Goal: Information Seeking & Learning: Check status

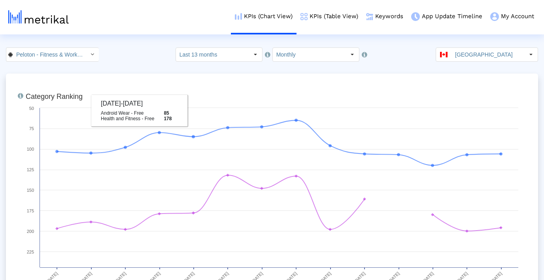
click at [75, 50] on input "Peloton - Fitness & Workouts < com.onepeloton.callisto >" at bounding box center [48, 54] width 71 height 13
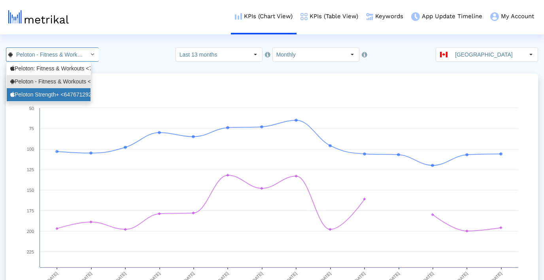
click at [68, 91] on div "Peloton Strength+ <6476712925>" at bounding box center [48, 95] width 77 height 8
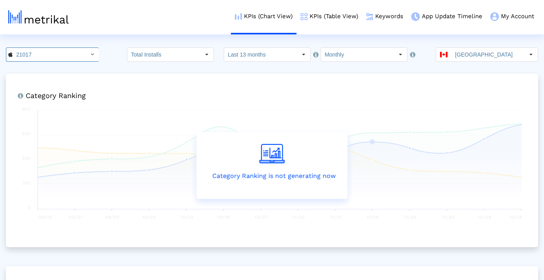
click at [479, 46] on html "KPIs (Chart View) KPIs (Table View) Keywords App Update Timeline My Account Key…" at bounding box center [272, 221] width 544 height 442
click at [479, 56] on input "[GEOGRAPHIC_DATA]" at bounding box center [488, 54] width 73 height 13
click at [488, 59] on input "[GEOGRAPHIC_DATA]" at bounding box center [488, 54] width 73 height 13
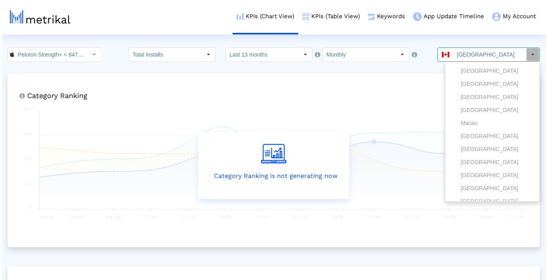
scroll to position [918, 0]
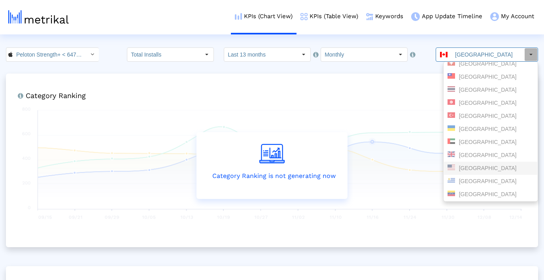
click at [487, 166] on div "[GEOGRAPHIC_DATA]" at bounding box center [491, 169] width 86 height 8
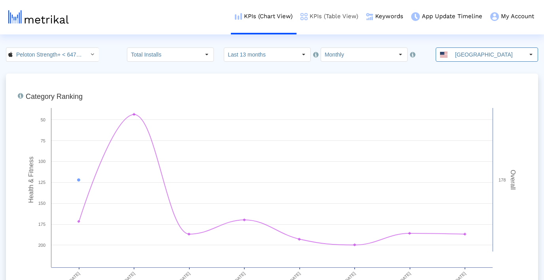
click at [334, 15] on link "KPIs (Table View)" at bounding box center [330, 16] width 66 height 33
click at [308, 20] on link "KPIs (Table View)" at bounding box center [330, 16] width 66 height 33
click at [339, 12] on link "KPIs (Table View)" at bounding box center [332, 16] width 66 height 33
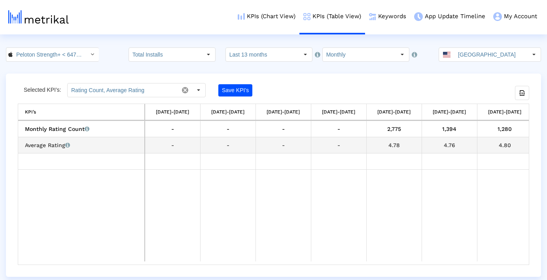
scroll to position [0, 78]
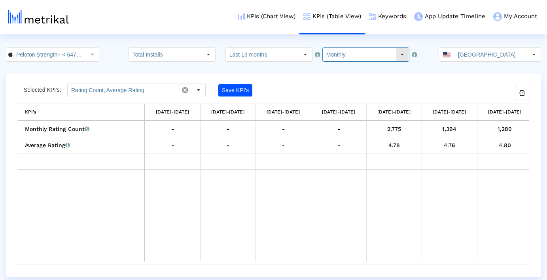
click at [346, 49] on input "Monthly" at bounding box center [359, 54] width 73 height 13
click at [282, 73] on crea-index "Peloton Strength+ < 6476712925 > Total Installs Select how far back from [DATE]…" at bounding box center [273, 161] width 547 height 229
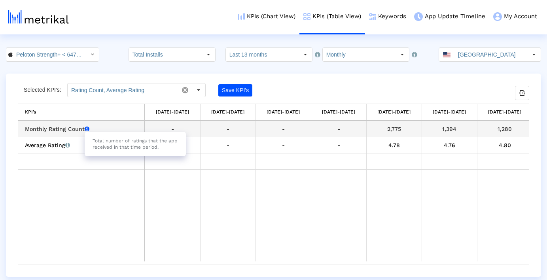
click at [89, 129] on icon "Total number of ratings that the app received in that time period." at bounding box center [87, 129] width 5 height 6
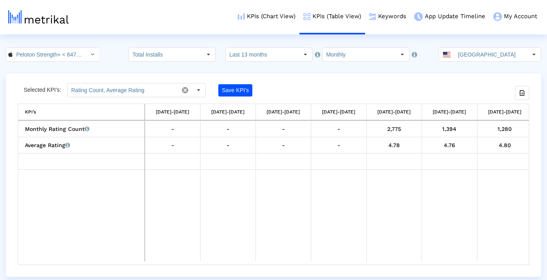
click at [206, 89] on div "Selected KPI’s: Rating Count, Average Rating Save KPI’s" at bounding box center [210, 90] width 384 height 14
click at [204, 89] on div "Select" at bounding box center [198, 90] width 13 height 13
click at [228, 71] on crea-index "Peloton Strength+ < 6476712925 > Total Installs Select how far back from [DATE]…" at bounding box center [273, 161] width 547 height 229
click at [205, 84] on div at bounding box center [191, 89] width 27 height 13
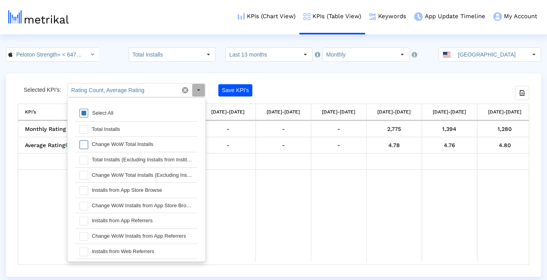
scroll to position [8, 0]
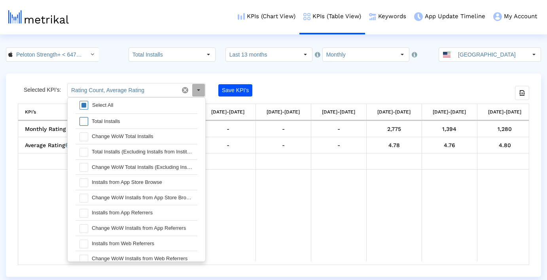
click at [163, 123] on div "Total Installs" at bounding box center [143, 121] width 110 height 15
type input "Total Installs, Rating Count, Average Rating"
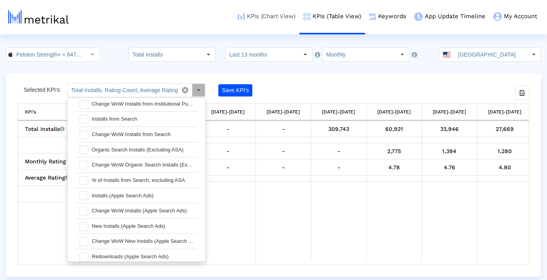
scroll to position [182, 0]
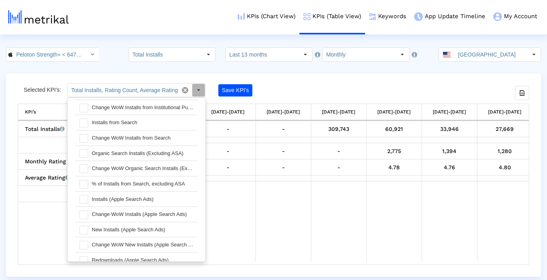
click at [326, 85] on div "Selected KPI’s: Total Installs, Rating Count, Average Rating Save KPI’s" at bounding box center [210, 90] width 384 height 14
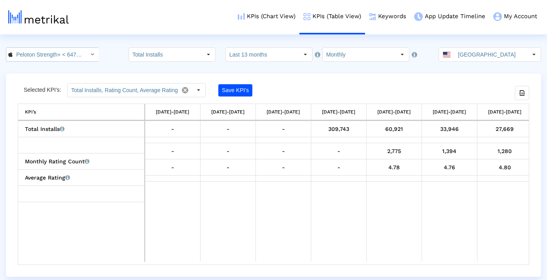
click at [91, 54] on icon "Select" at bounding box center [93, 54] width 4 height 6
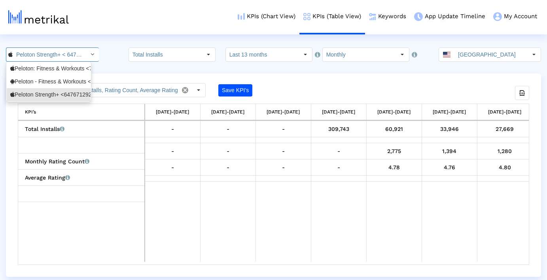
scroll to position [0, 28]
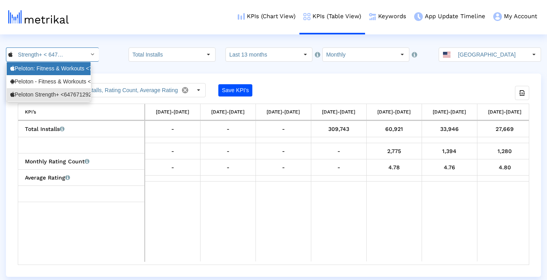
click at [77, 69] on div "Peloton: Fitness & Workouts <792750948>" at bounding box center [48, 69] width 77 height 8
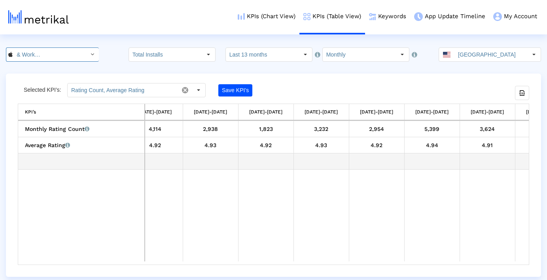
scroll to position [0, 274]
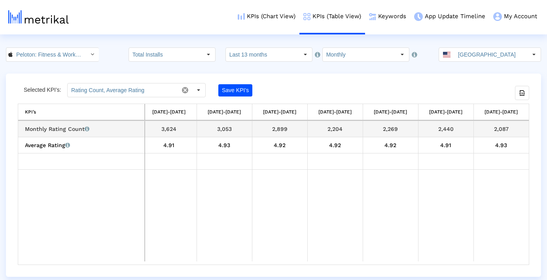
drag, startPoint x: 493, startPoint y: 129, endPoint x: 518, endPoint y: 129, distance: 25.3
click at [518, 129] on div "2,087" at bounding box center [502, 129] width 50 height 10
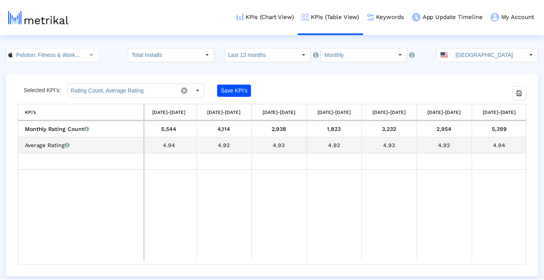
scroll to position [0, 0]
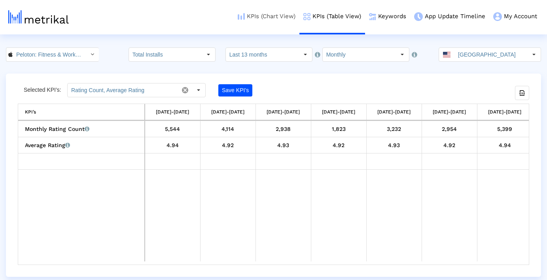
click at [281, 16] on link "KPIs (Chart View)" at bounding box center [267, 16] width 66 height 33
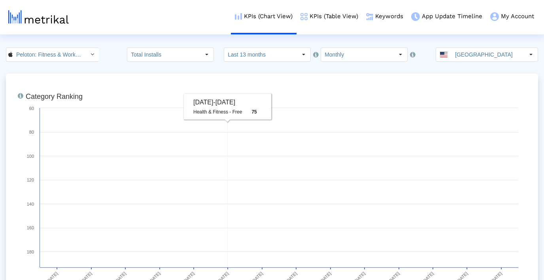
scroll to position [12, 0]
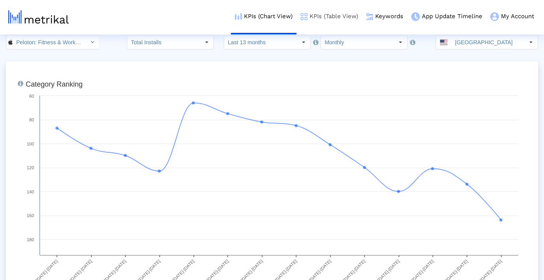
click at [345, 19] on link "KPIs (Table View)" at bounding box center [330, 16] width 66 height 33
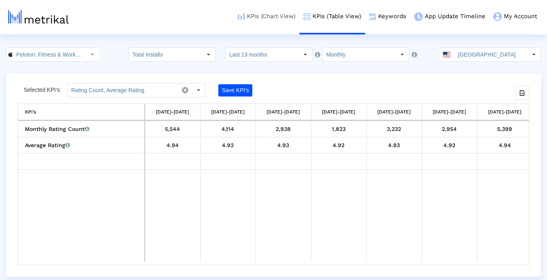
click at [262, 20] on link "KPIs (Chart View)" at bounding box center [267, 16] width 66 height 33
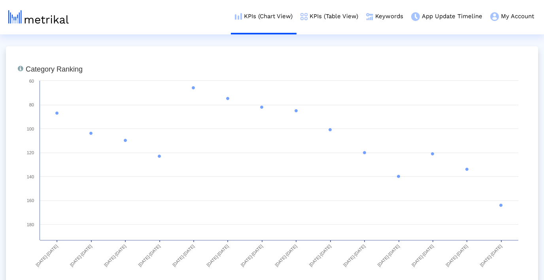
scroll to position [34, 0]
